Goal: Find specific page/section: Find specific page/section

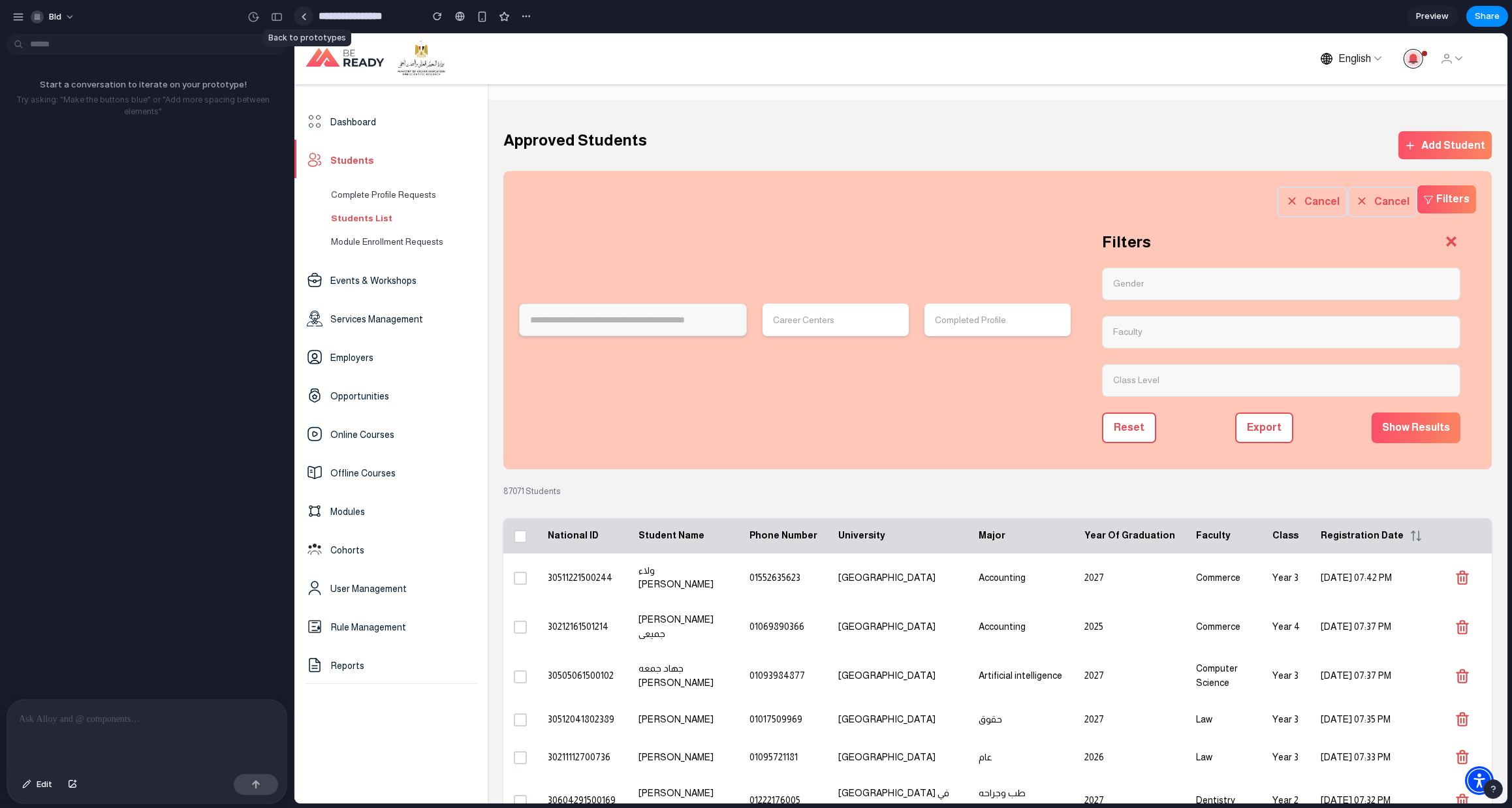
click at [303, 16] on div at bounding box center [303, 16] width 6 height 7
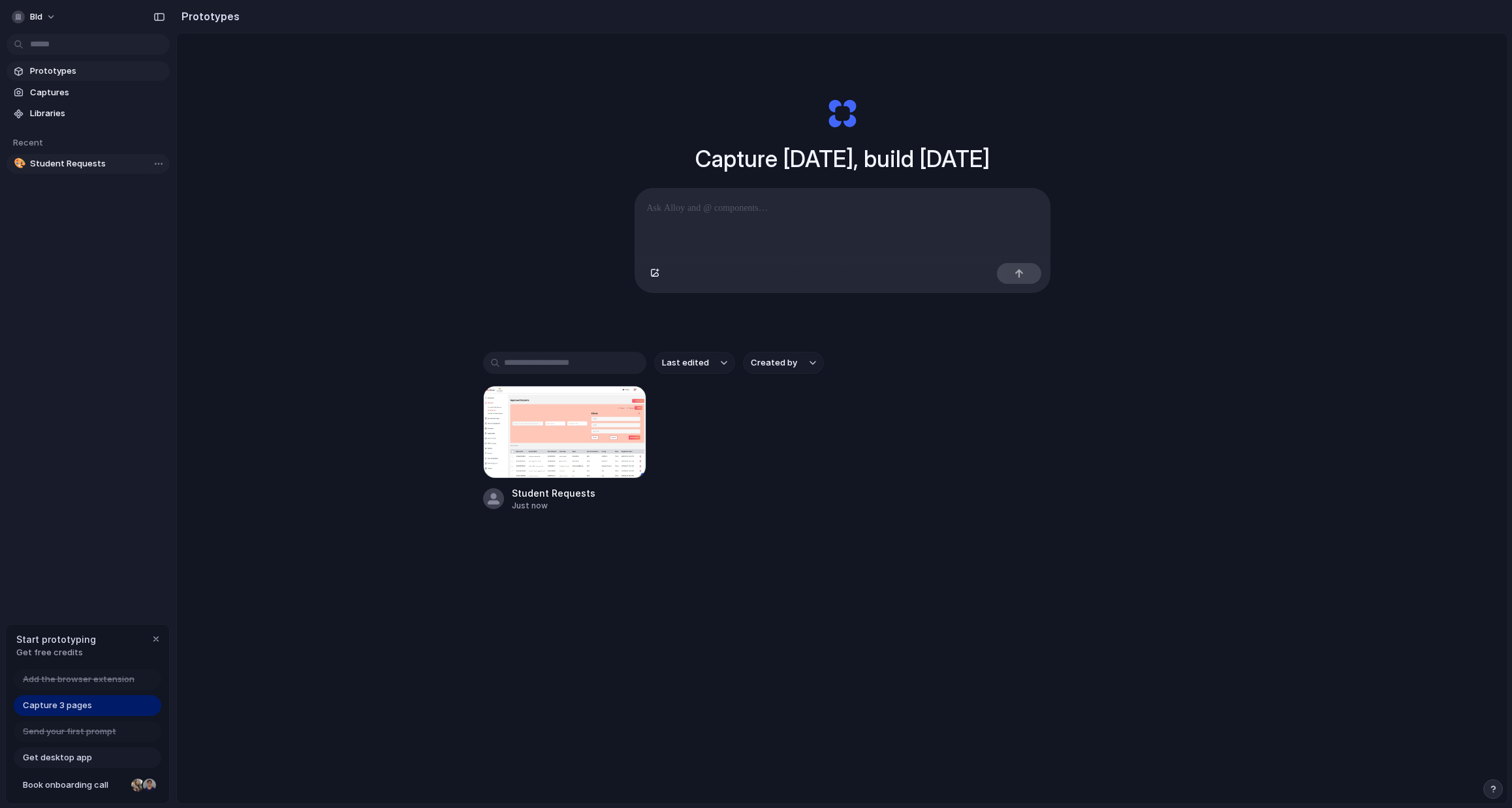
click at [71, 165] on span "Student Requests" at bounding box center [97, 163] width 134 height 13
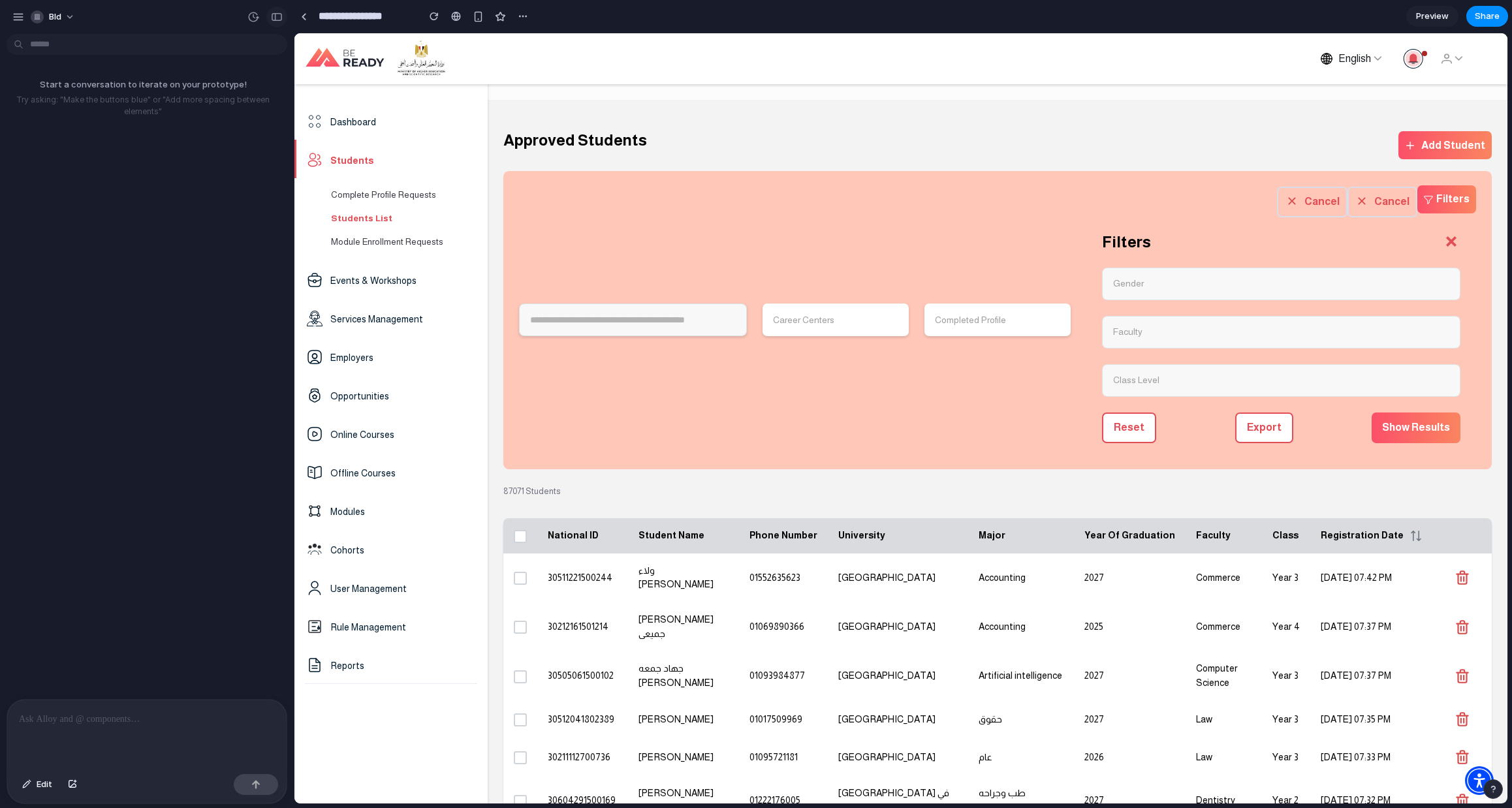
click at [277, 19] on div "button" at bounding box center [277, 17] width 12 height 9
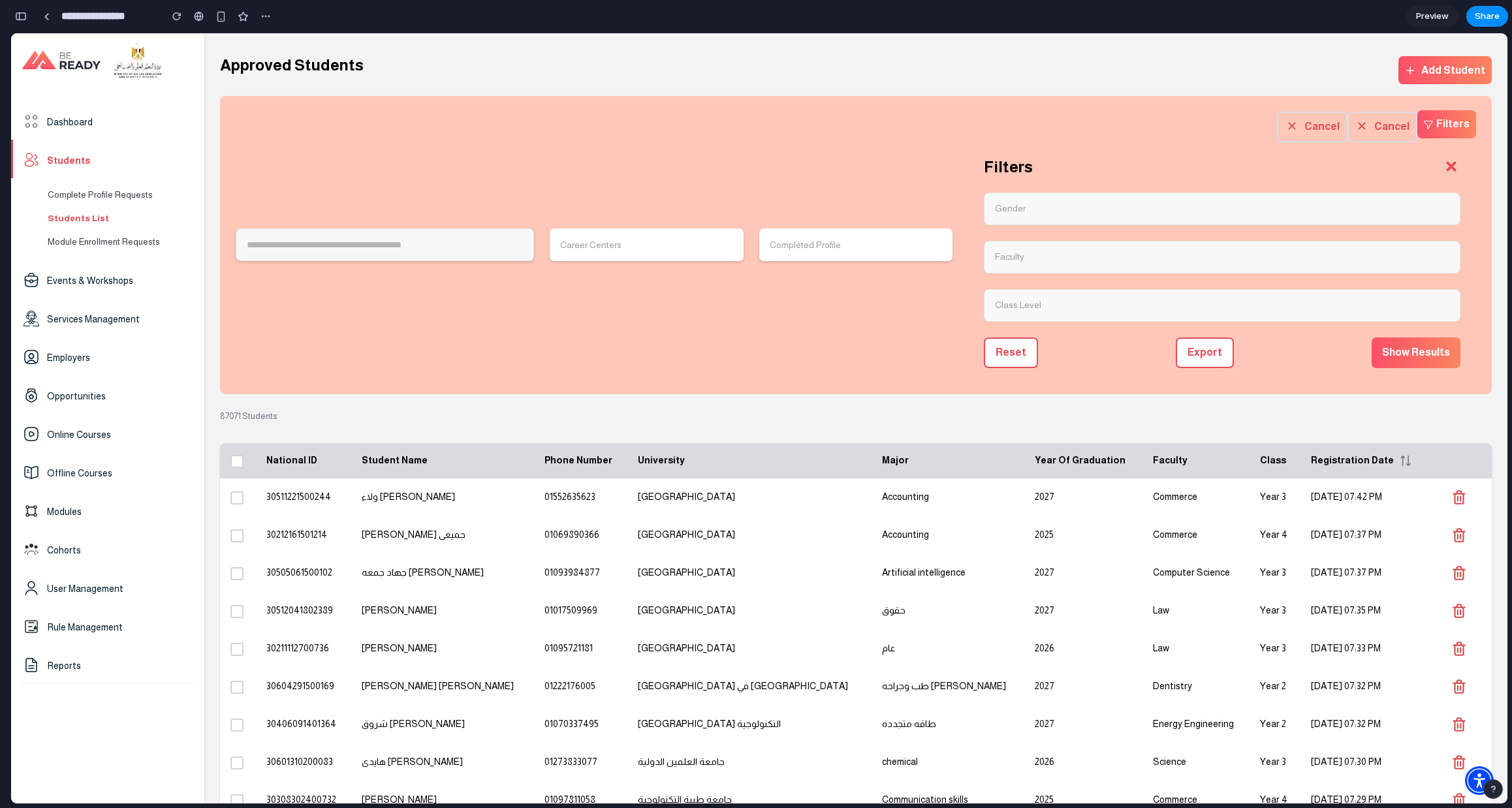
scroll to position [315, 0]
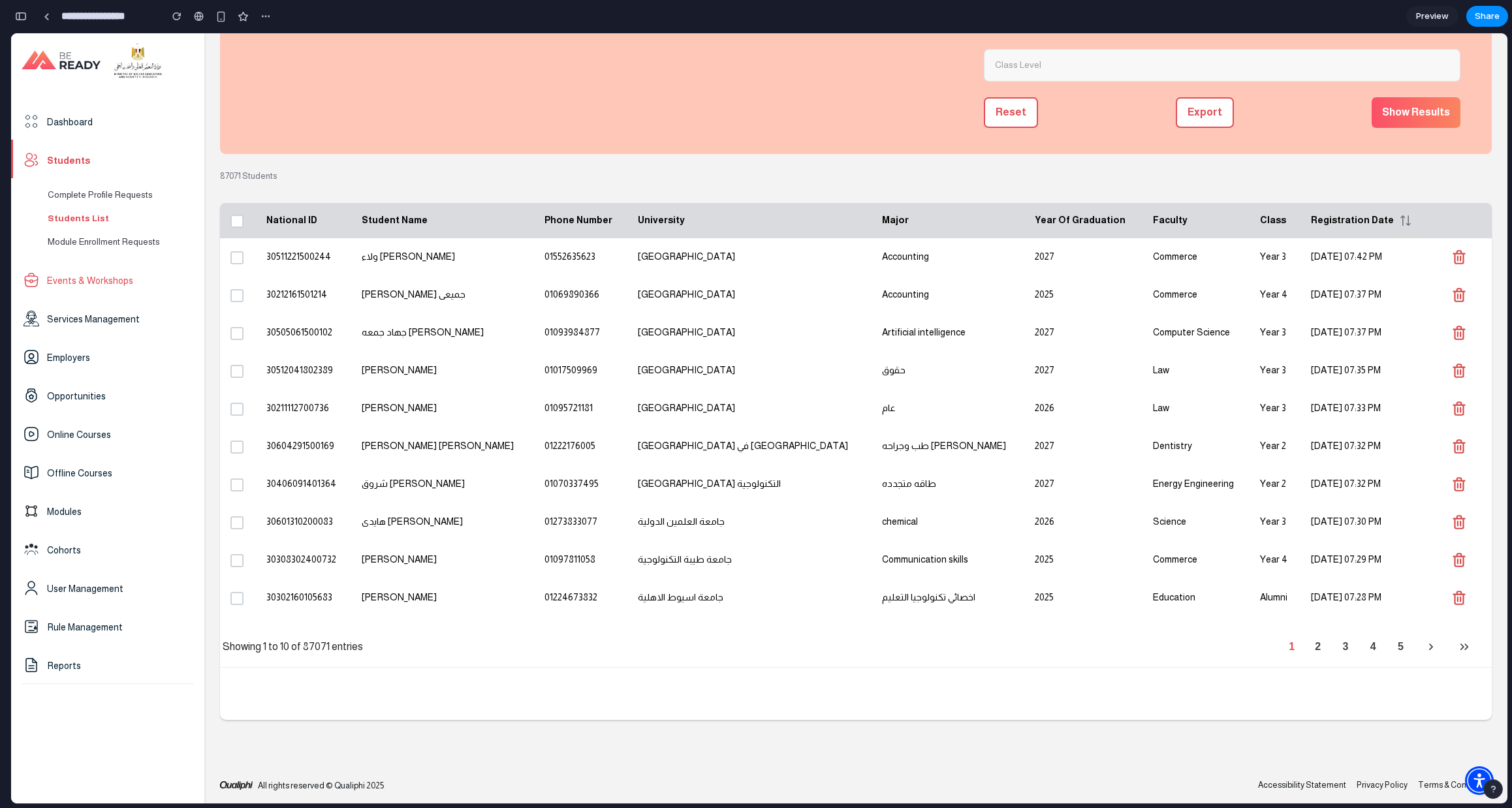
click at [126, 276] on span "Events & Workshops" at bounding box center [90, 281] width 86 height 10
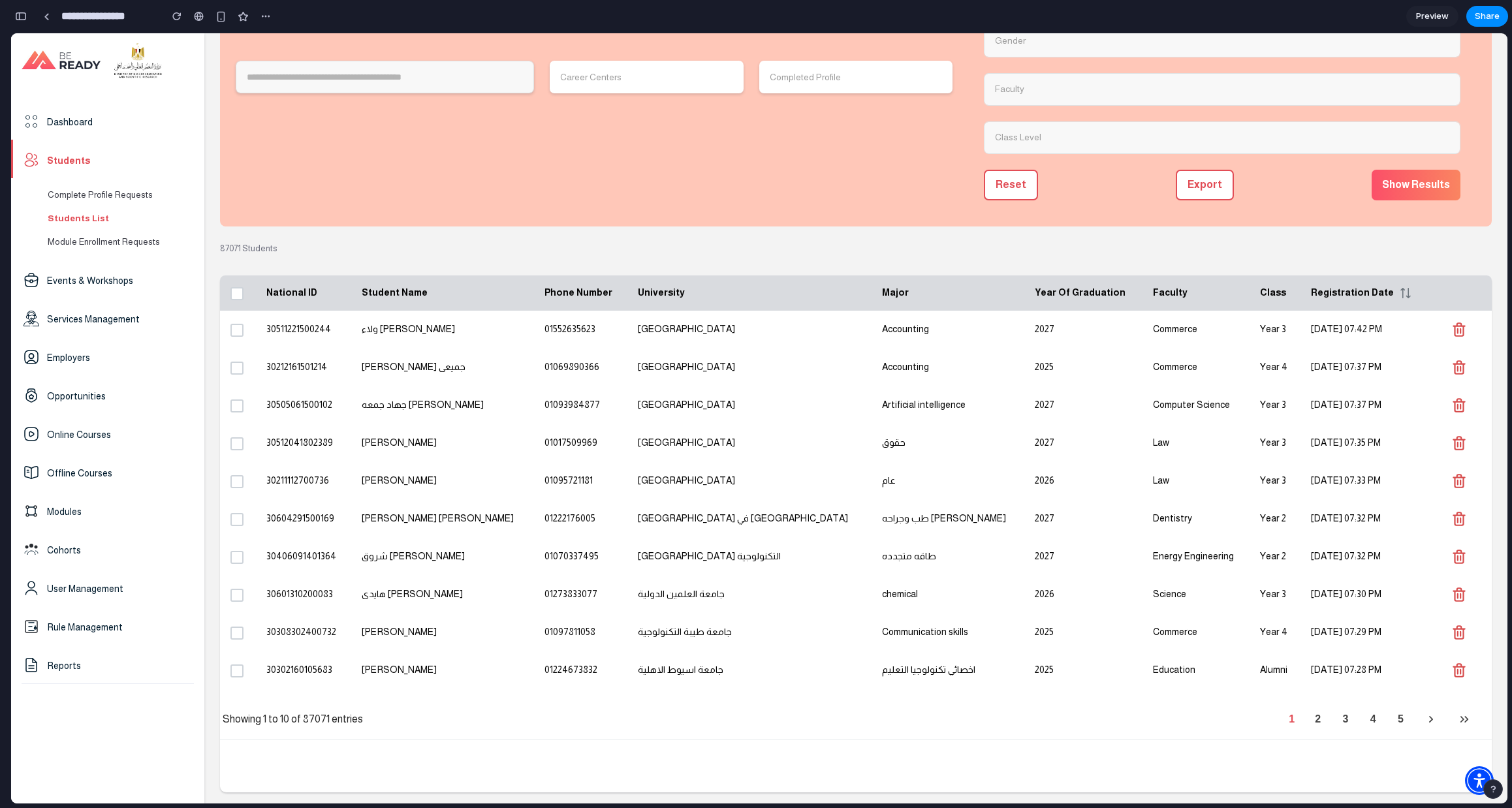
scroll to position [0, 0]
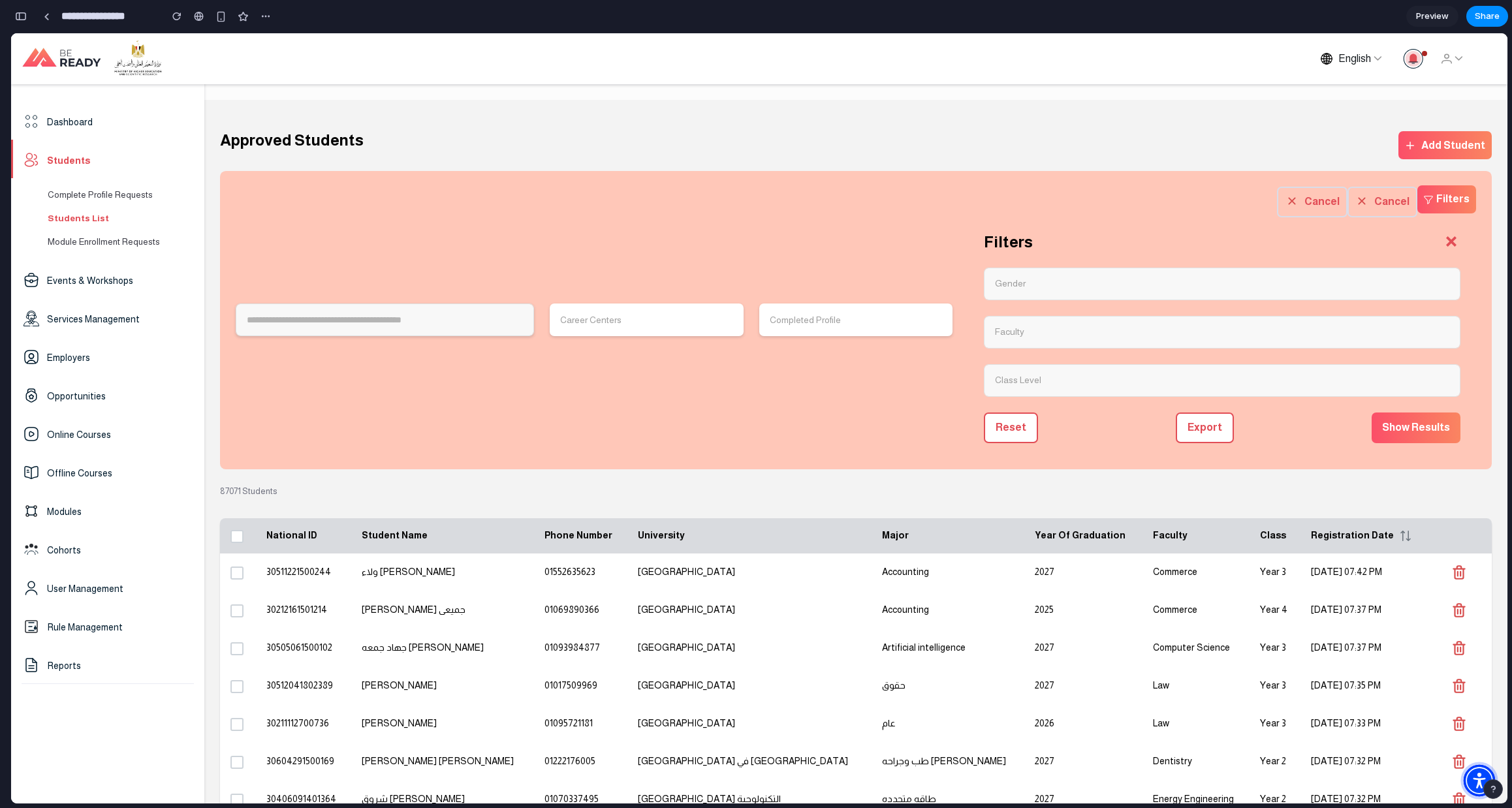
click at [1477, 782] on img at bounding box center [1479, 780] width 31 height 31
click at [1249, 534] on th "Class" at bounding box center [1275, 536] width 51 height 35
click at [1450, 571] on icon "button" at bounding box center [1459, 572] width 17 height 17
click at [26, 15] on div "button" at bounding box center [21, 16] width 12 height 9
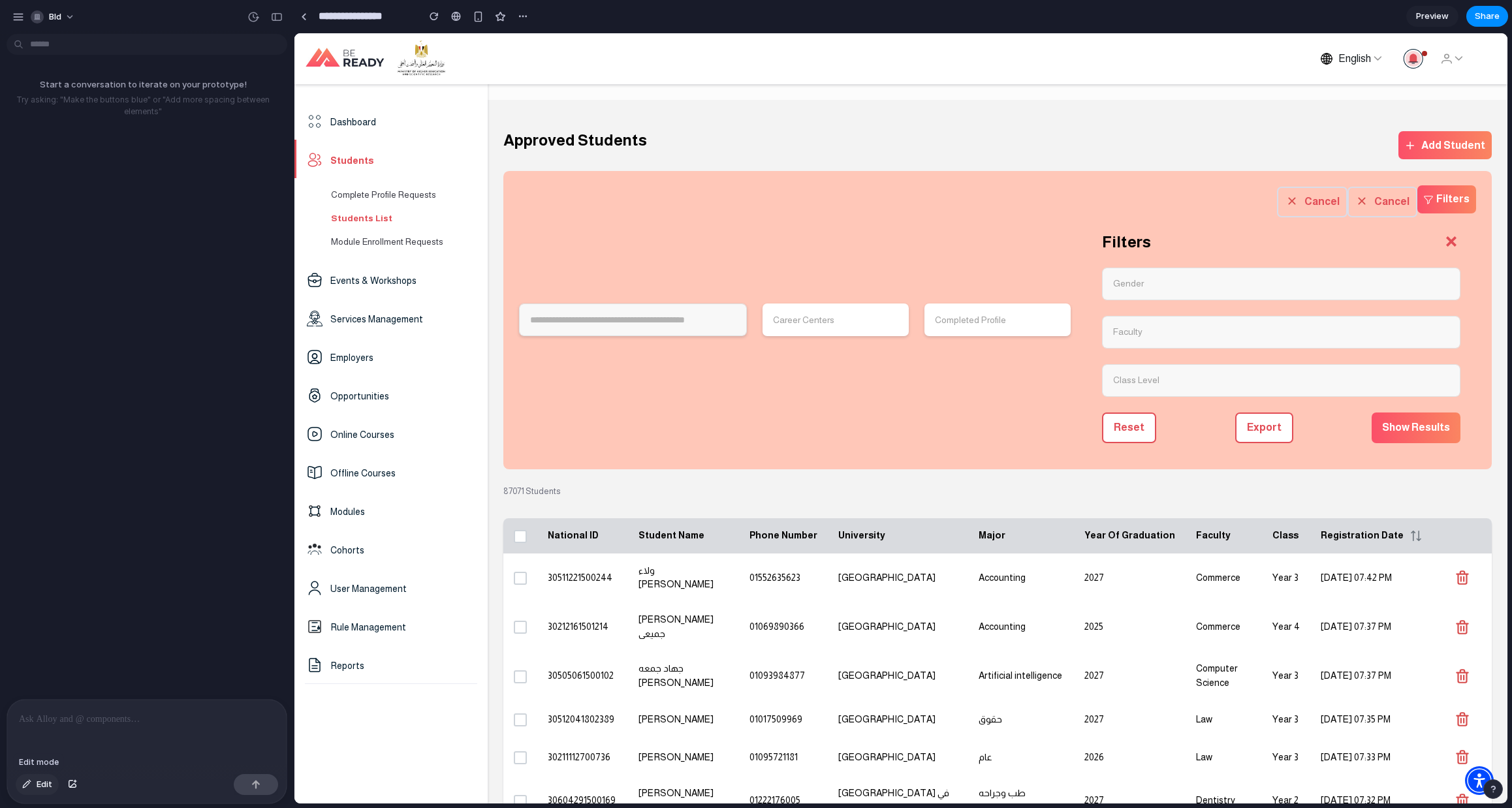
click at [50, 784] on span "Edit" at bounding box center [44, 784] width 16 height 13
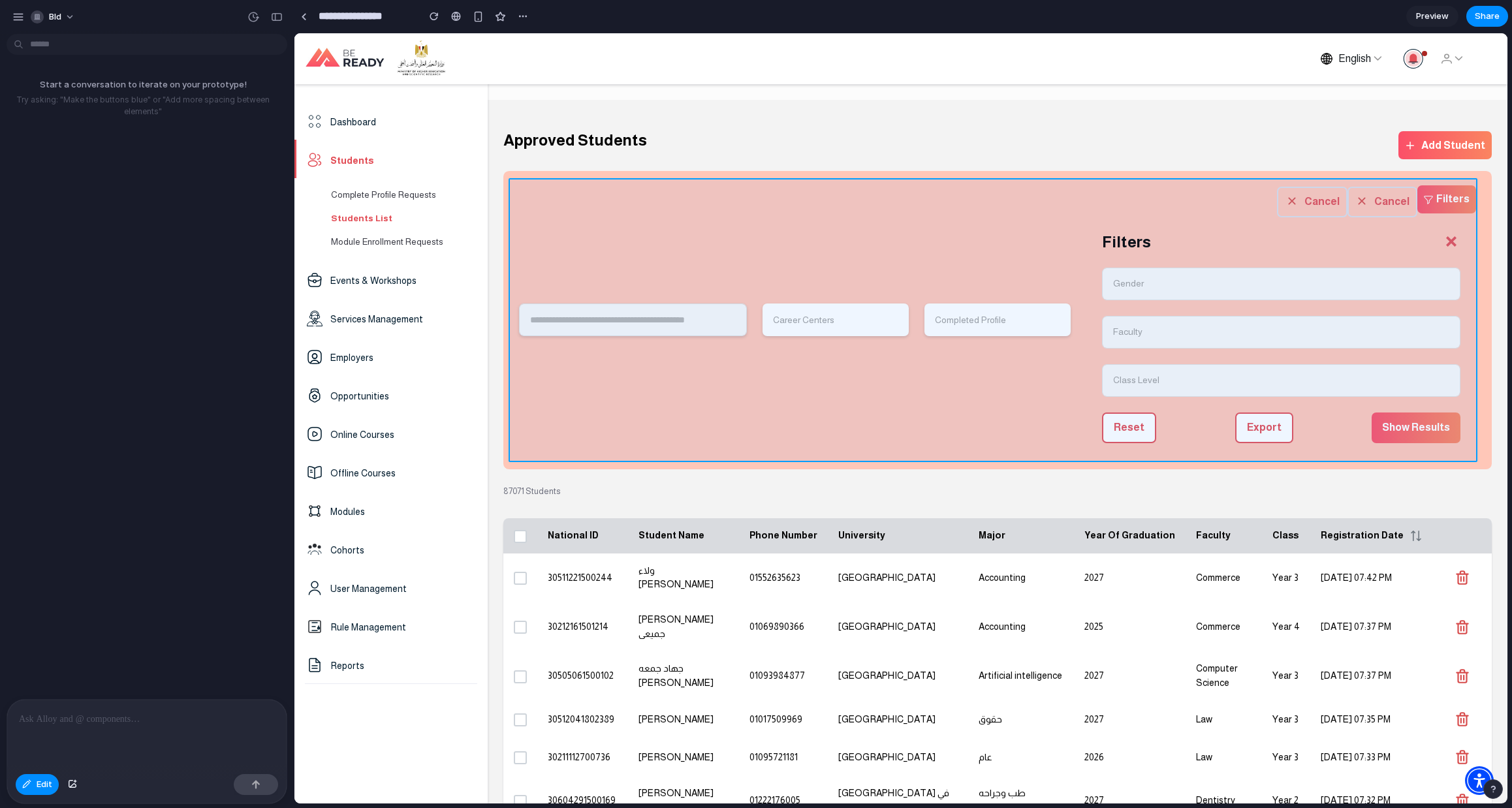
click at [741, 377] on div at bounding box center [901, 418] width 1212 height 770
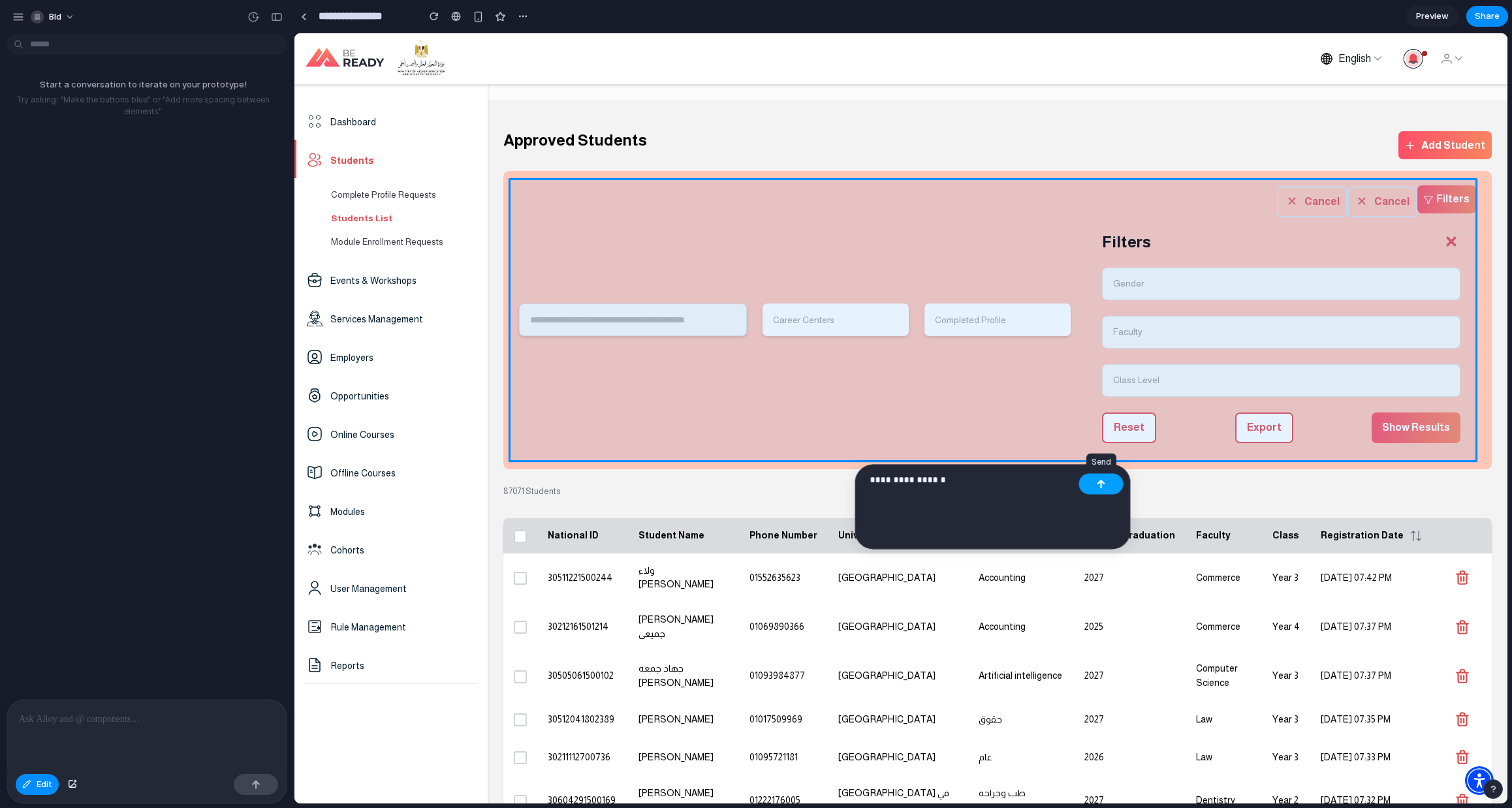
click at [0, 0] on button "button" at bounding box center [0, 0] width 0 height 0
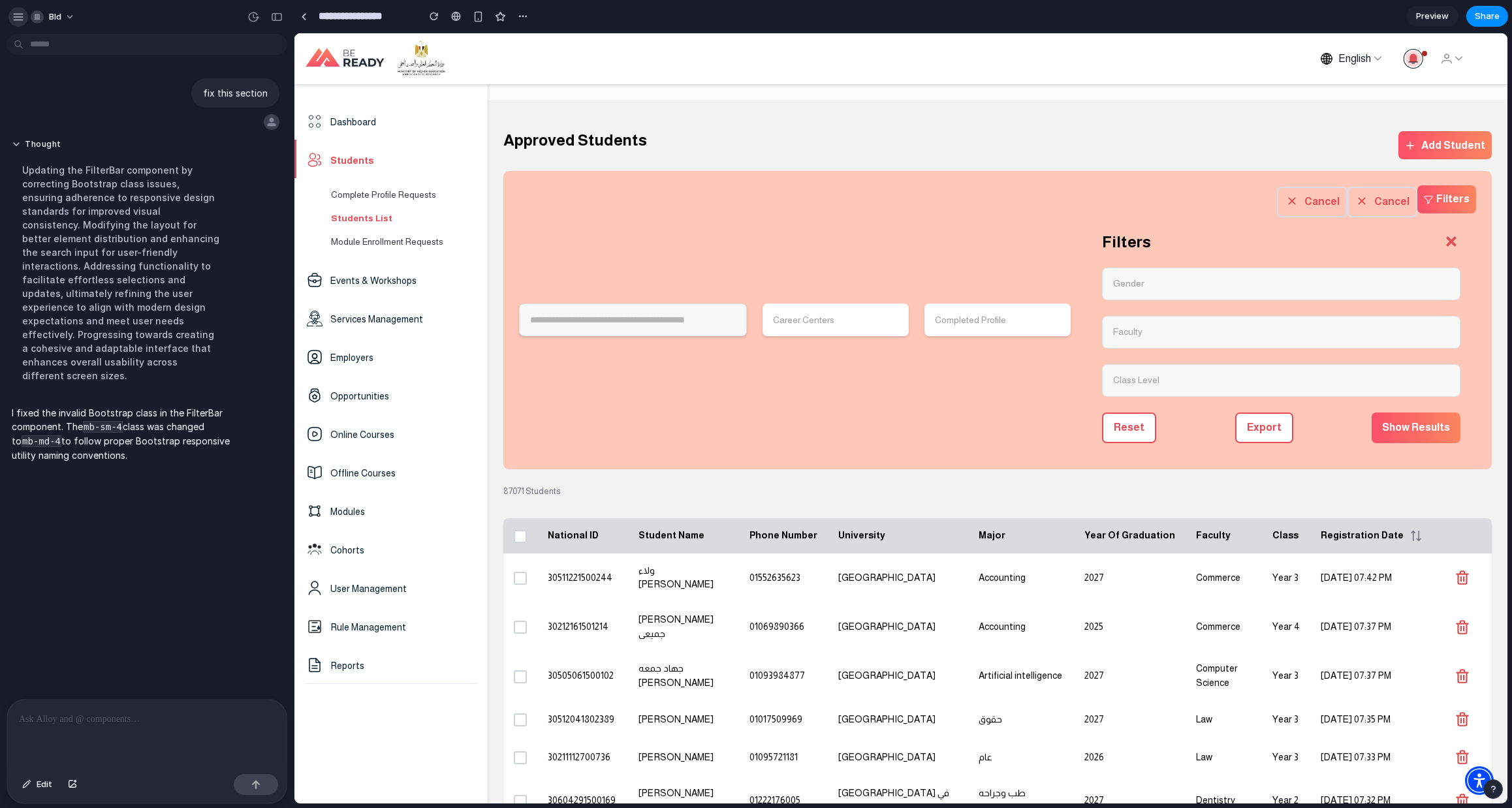
click at [16, 20] on div "button" at bounding box center [19, 17] width 12 height 12
click at [991, 420] on div "Career Centers Completed Profile [PERSON_NAME] Filters Filters Gender Faculty C…" at bounding box center [997, 320] width 973 height 277
click at [478, 17] on div "button" at bounding box center [478, 16] width 11 height 11
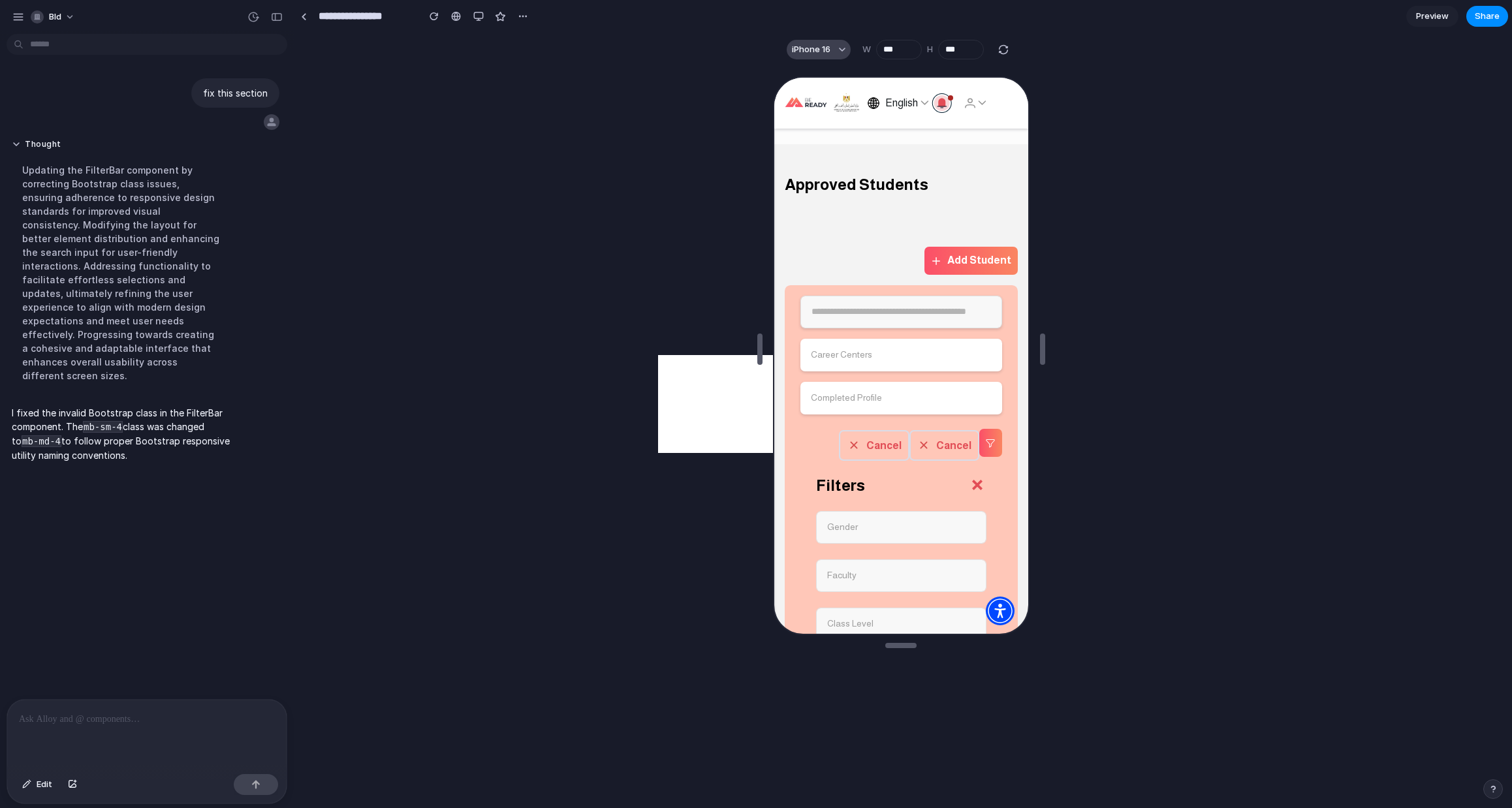
click at [812, 52] on span "iPhone 16" at bounding box center [811, 49] width 39 height 13
click at [812, 52] on div "Custom iPhone 16 iPhone 16 Pro iPhone 16 Pro Max iPhone 16 Plus iPhone SE iPad …" at bounding box center [756, 404] width 1512 height 808
click at [812, 52] on span "iPhone 16" at bounding box center [811, 49] width 39 height 13
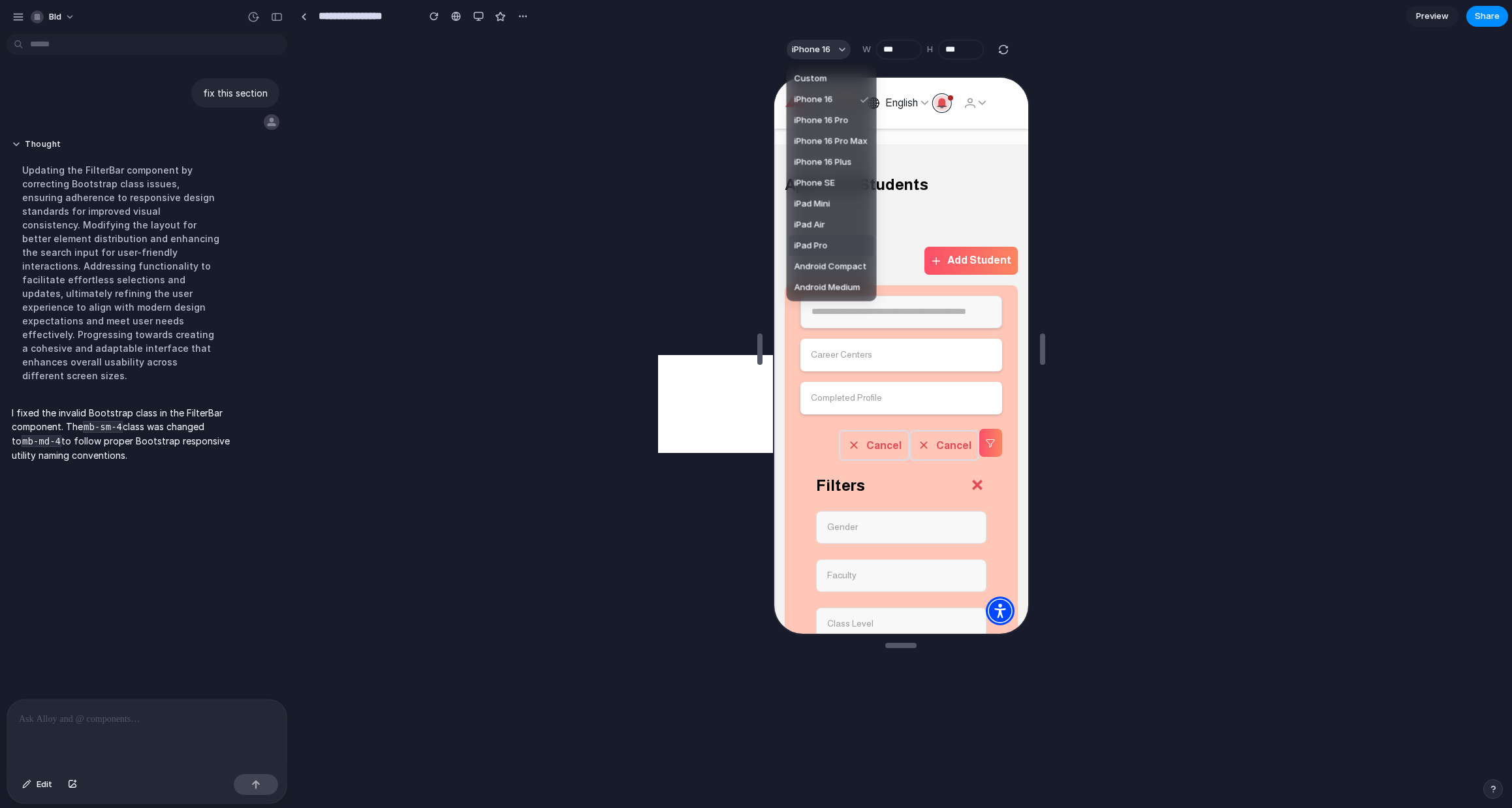
click at [822, 243] on span "iPad Pro" at bounding box center [811, 245] width 33 height 13
type input "****"
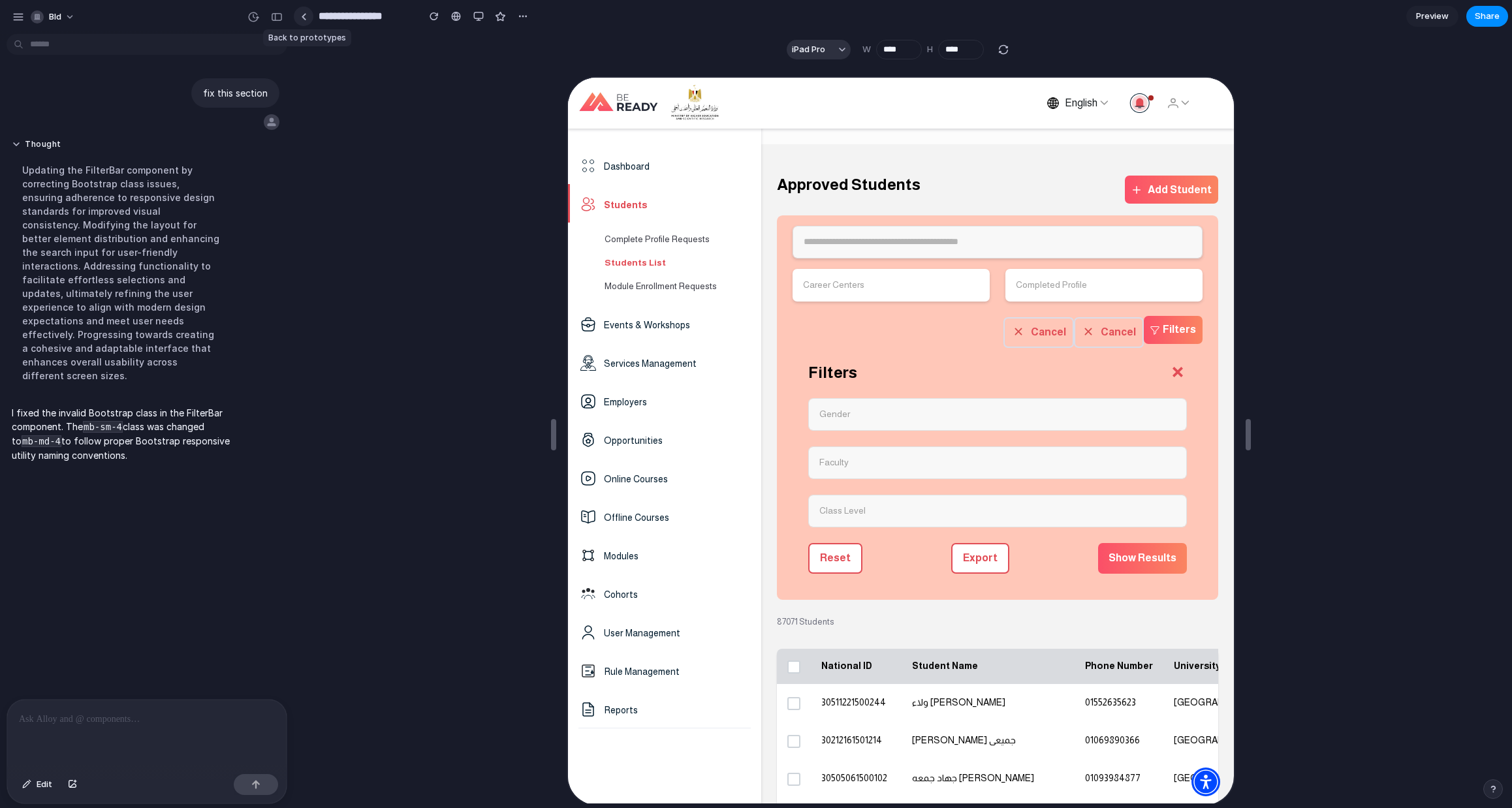
click at [310, 14] on link at bounding box center [303, 16] width 19 height 19
